Goal: Task Accomplishment & Management: Use online tool/utility

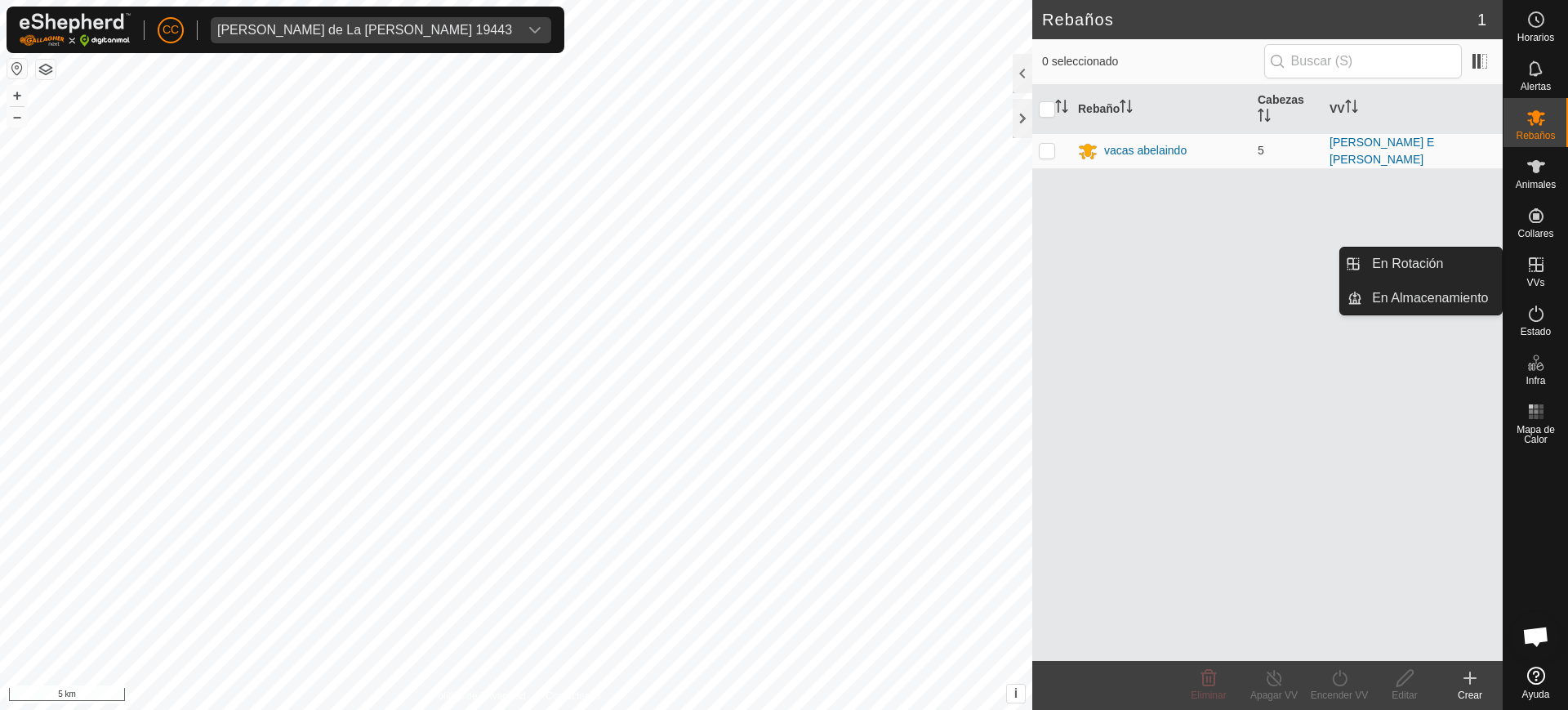
click at [1530, 263] on icon at bounding box center [1536, 264] width 19 height 19
click at [1447, 262] on link "En Rotación" at bounding box center [1432, 264] width 139 height 33
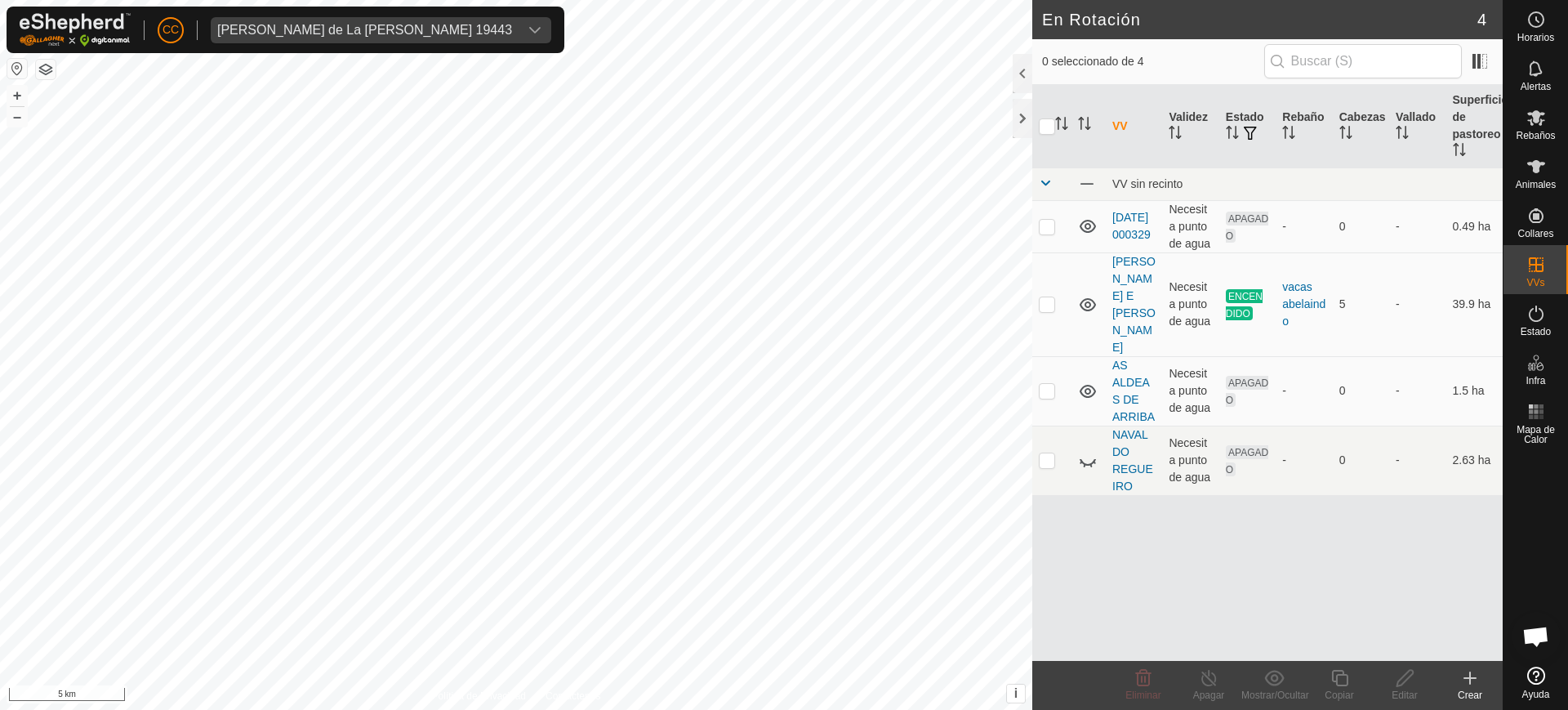
click at [1470, 670] on icon at bounding box center [1470, 678] width 19 height 19
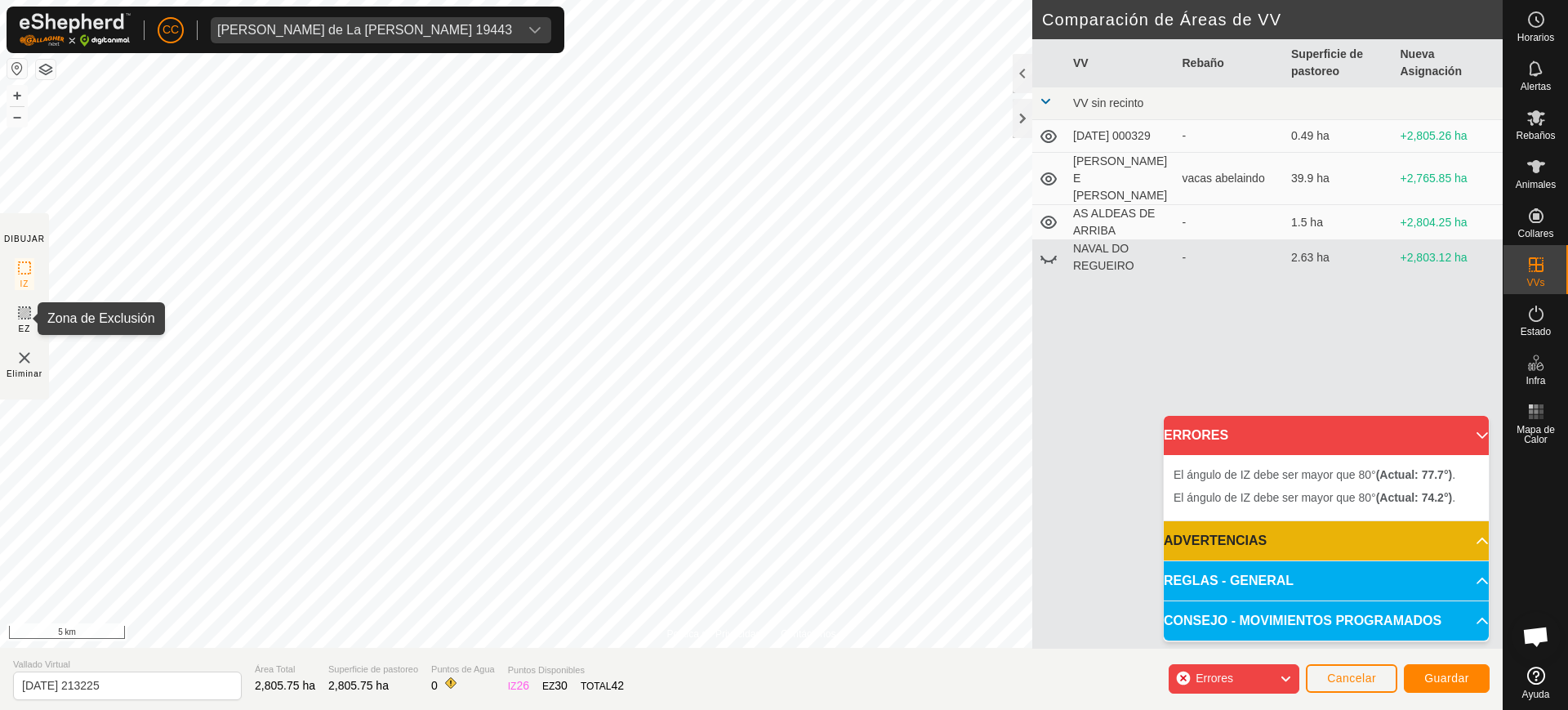
click at [21, 317] on rect at bounding box center [25, 313] width 13 height 13
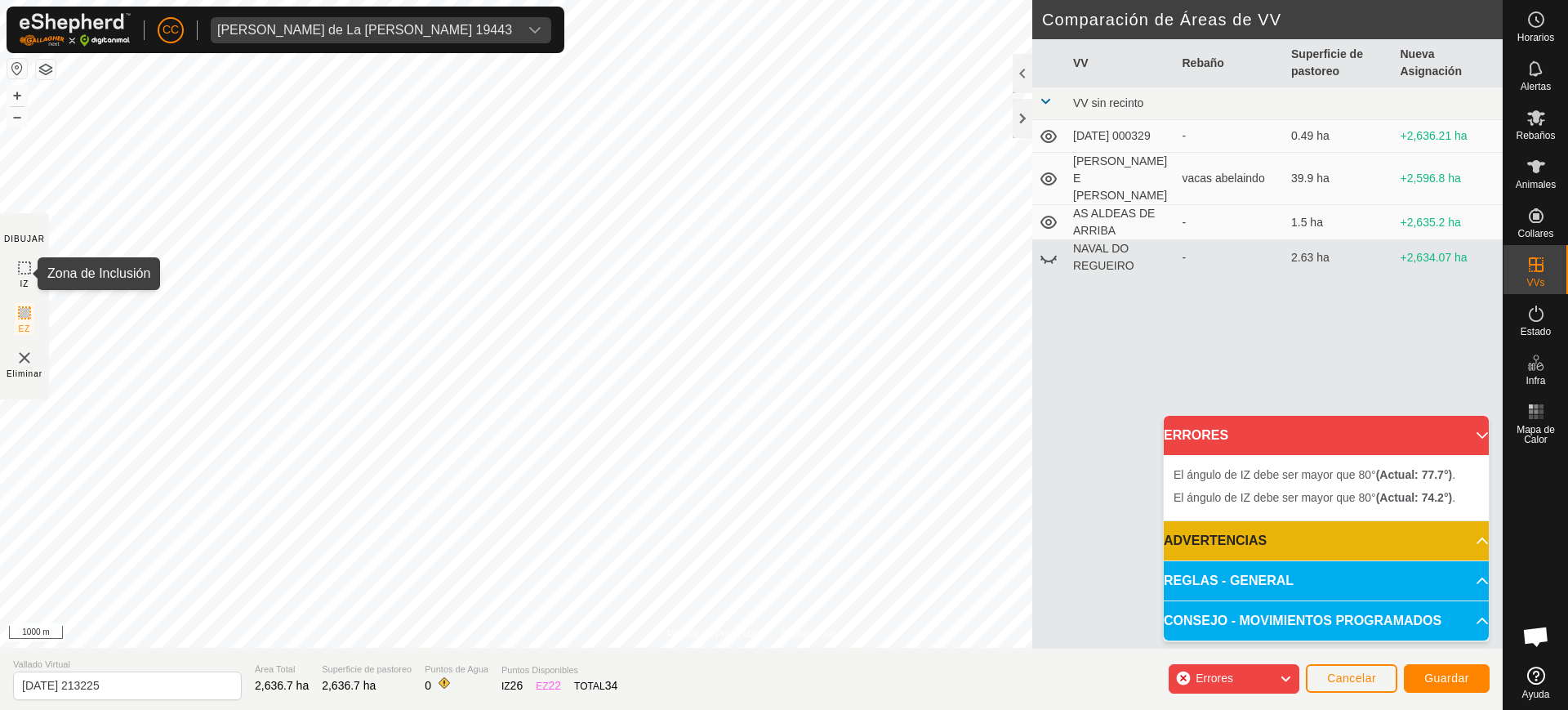
click at [25, 271] on icon at bounding box center [24, 268] width 19 height 19
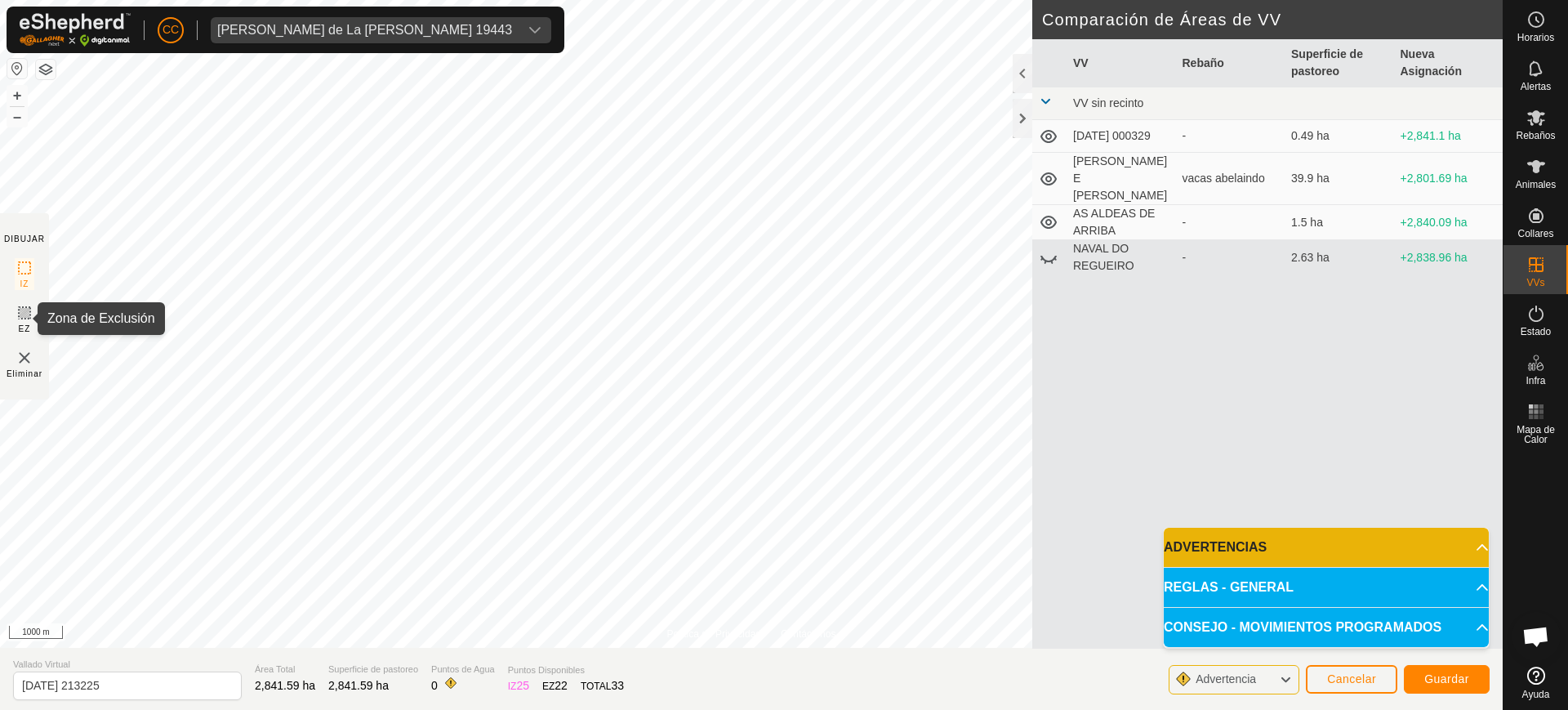
click at [18, 317] on icon at bounding box center [24, 313] width 19 height 19
click at [1466, 543] on p-accordion-header "ADVERTENCIAS" at bounding box center [1326, 547] width 326 height 39
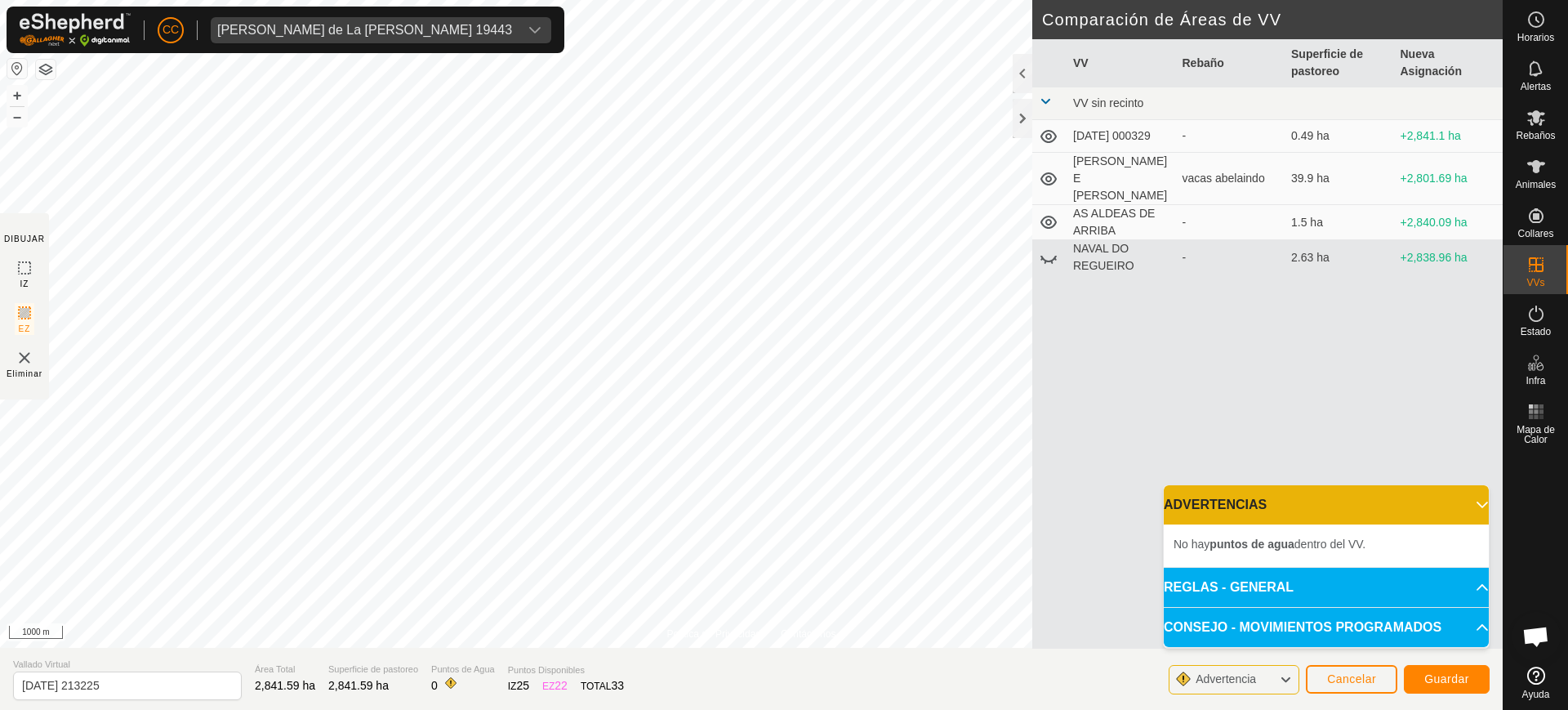
click at [1466, 627] on p-accordion-header "CONSEJO - MOVIMIENTOS PROGRAMADOS" at bounding box center [1326, 627] width 326 height 39
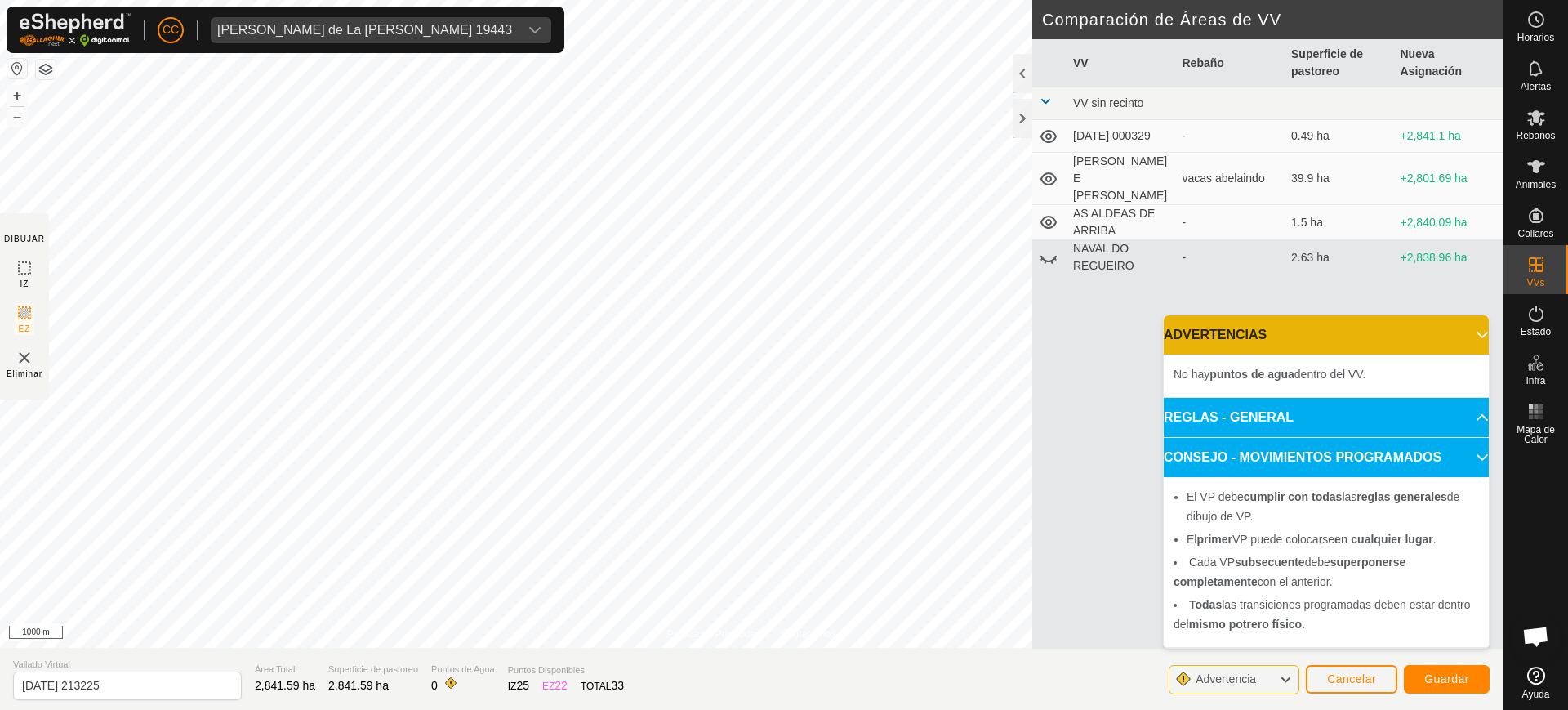
click at [29, 351] on img at bounding box center [24, 358] width 19 height 19
click at [18, 352] on img at bounding box center [24, 358] width 19 height 19
click at [1331, 679] on span "Cancelar" at bounding box center [1352, 679] width 49 height 13
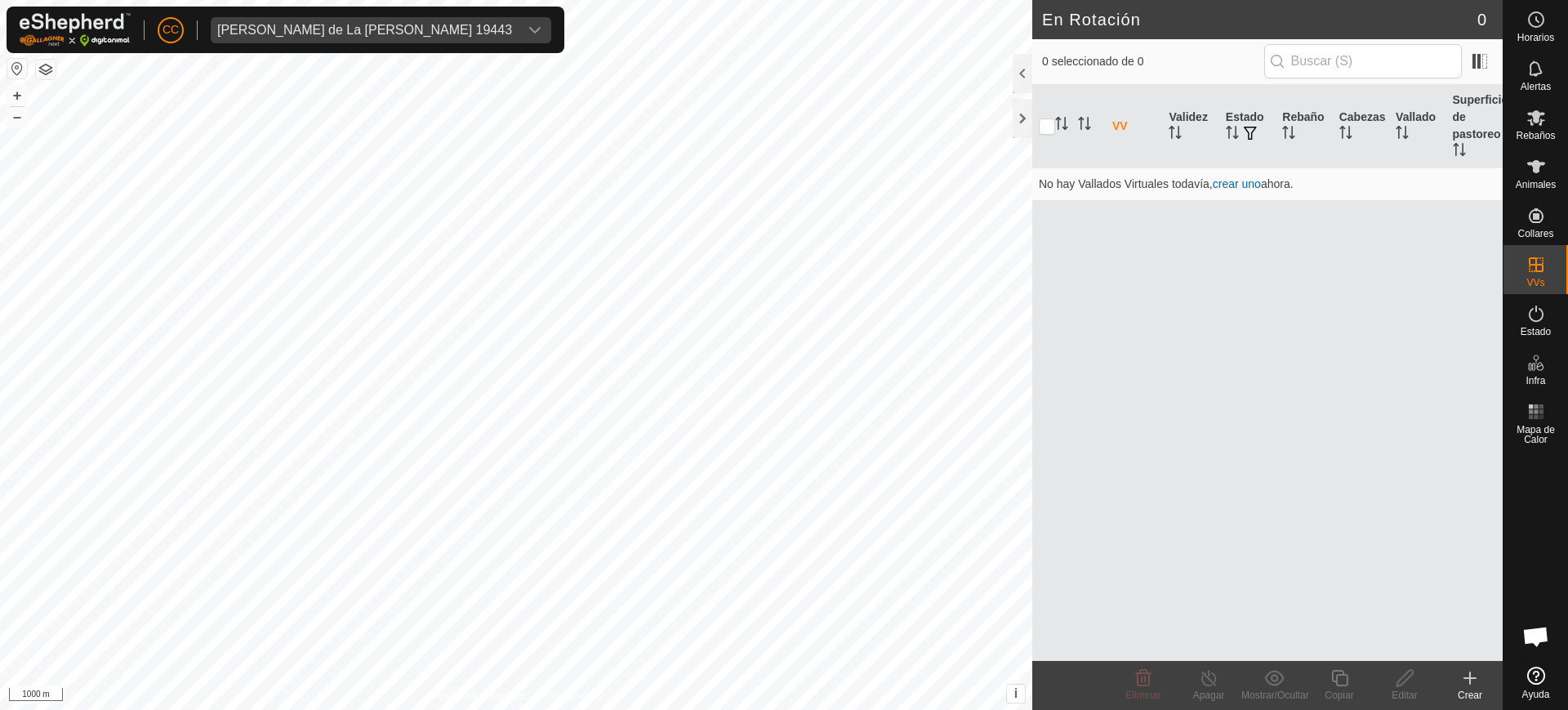
click at [1556, 696] on link "Ayuda" at bounding box center [1536, 683] width 64 height 46
